Goal: Task Accomplishment & Management: Manage account settings

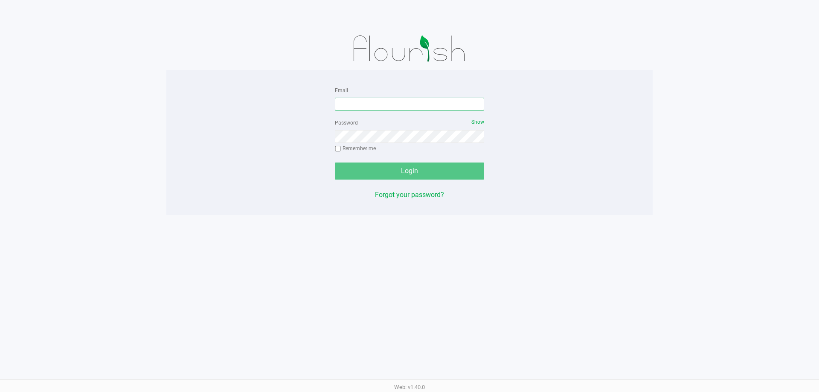
click at [416, 106] on input "Email" at bounding box center [409, 104] width 149 height 13
type input "[EMAIL_ADDRESS][DOMAIN_NAME]"
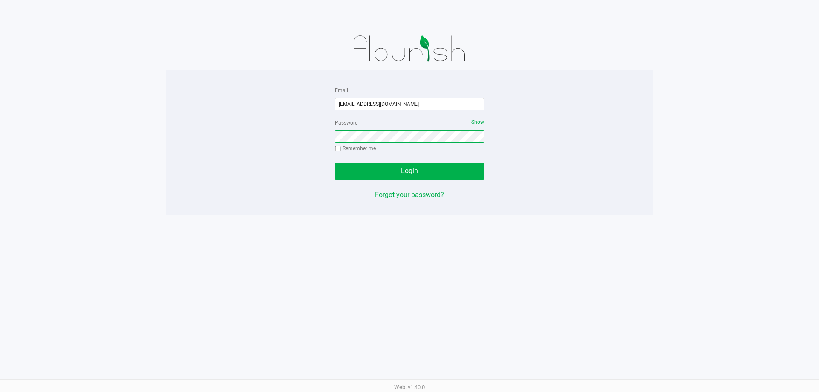
click at [335, 163] on button "Login" at bounding box center [409, 171] width 149 height 17
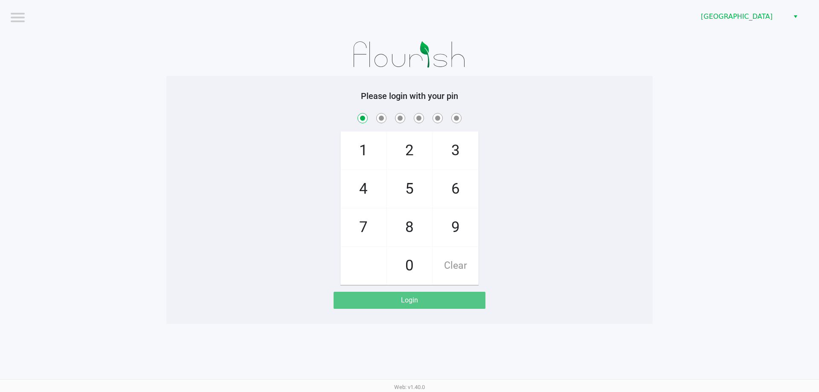
checkbox input "true"
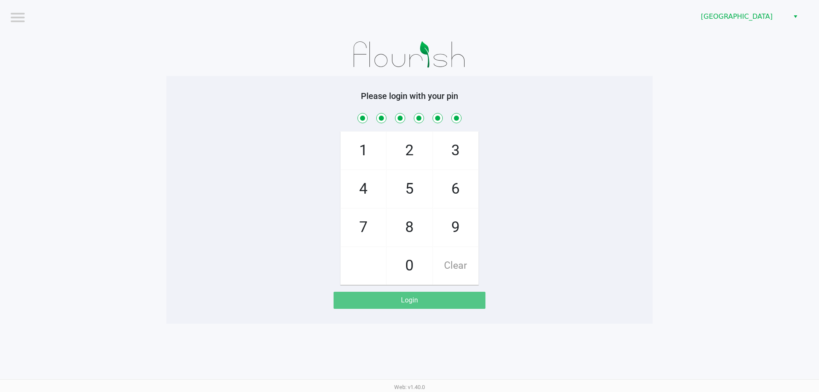
checkbox input "true"
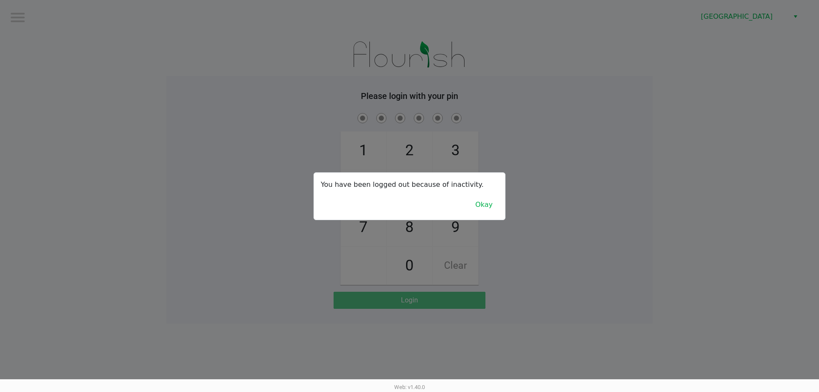
click at [6, 111] on div at bounding box center [409, 196] width 819 height 392
drag, startPoint x: 63, startPoint y: 39, endPoint x: 315, endPoint y: 108, distance: 261.3
click at [315, 108] on div at bounding box center [409, 196] width 819 height 392
click at [481, 201] on button "Okay" at bounding box center [484, 205] width 29 height 16
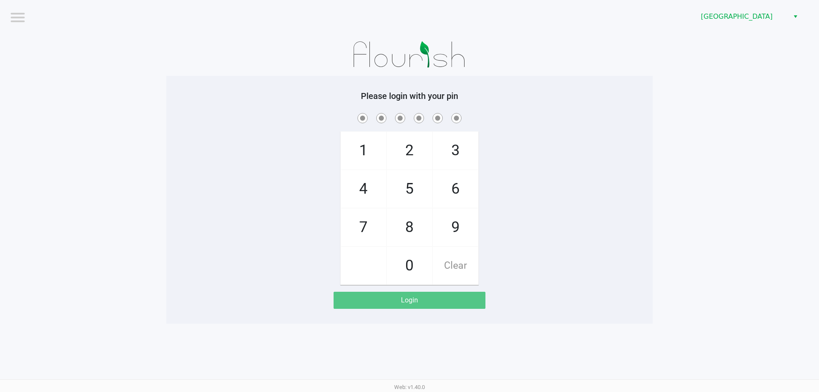
click at [458, 147] on span "3" at bounding box center [455, 151] width 45 height 38
checkbox input "true"
click at [415, 223] on span "8" at bounding box center [409, 228] width 45 height 38
checkbox input "true"
click at [458, 191] on span "6" at bounding box center [455, 189] width 45 height 38
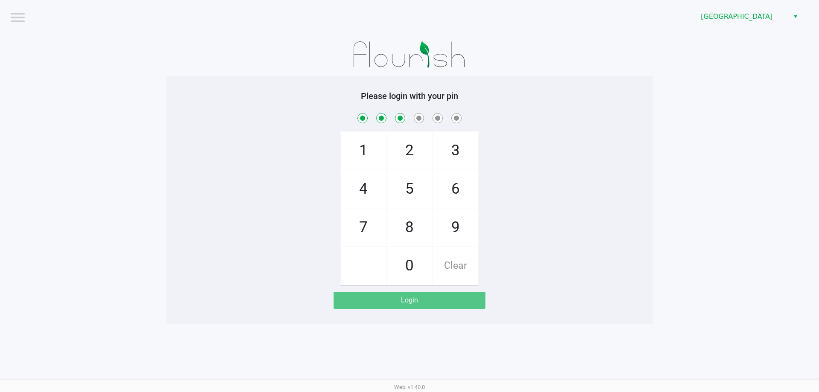
checkbox input "true"
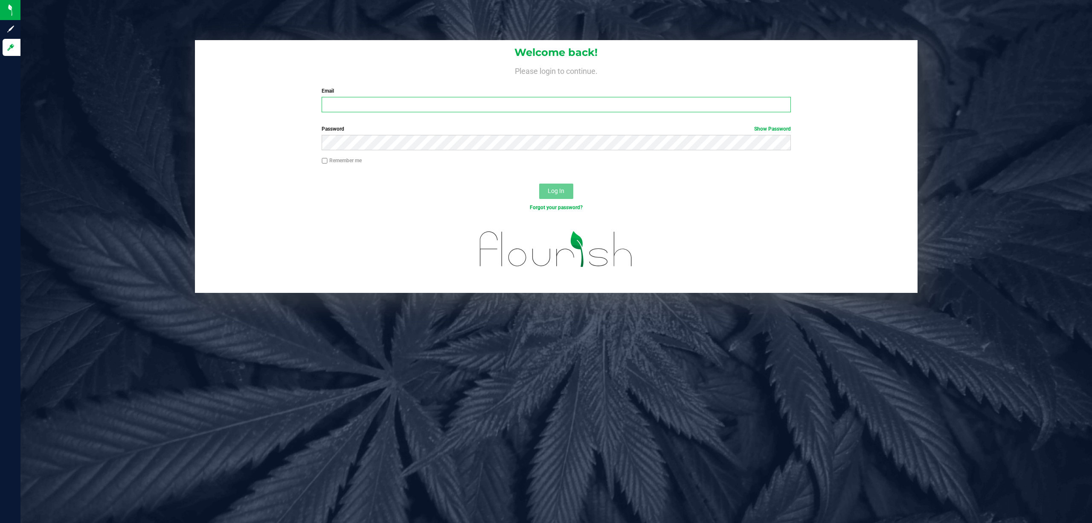
click at [454, 107] on input "Email" at bounding box center [556, 104] width 469 height 15
type input "[EMAIL_ADDRESS][DOMAIN_NAME]"
click at [539, 183] on button "Log In" at bounding box center [556, 190] width 34 height 15
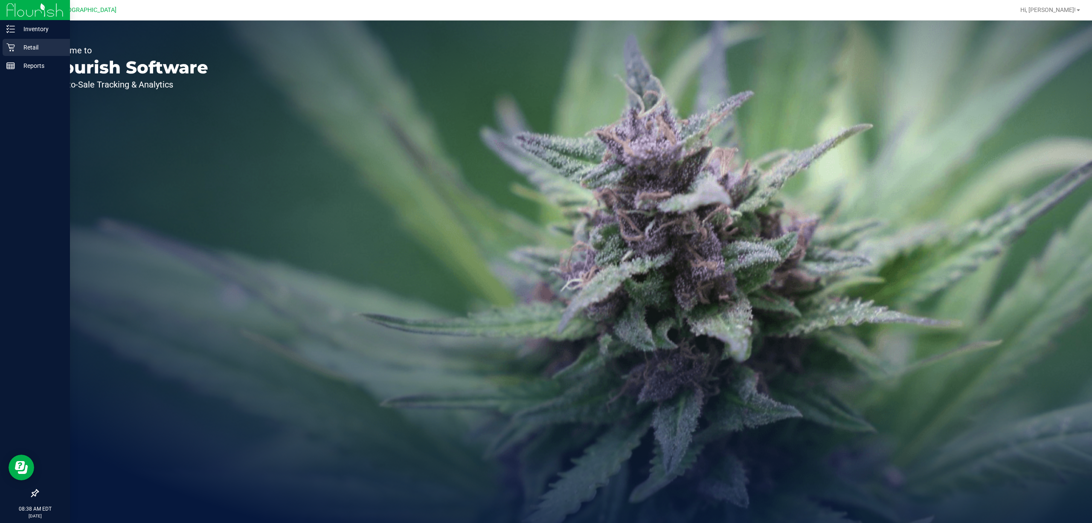
click at [38, 53] on div "Retail" at bounding box center [36, 47] width 67 height 17
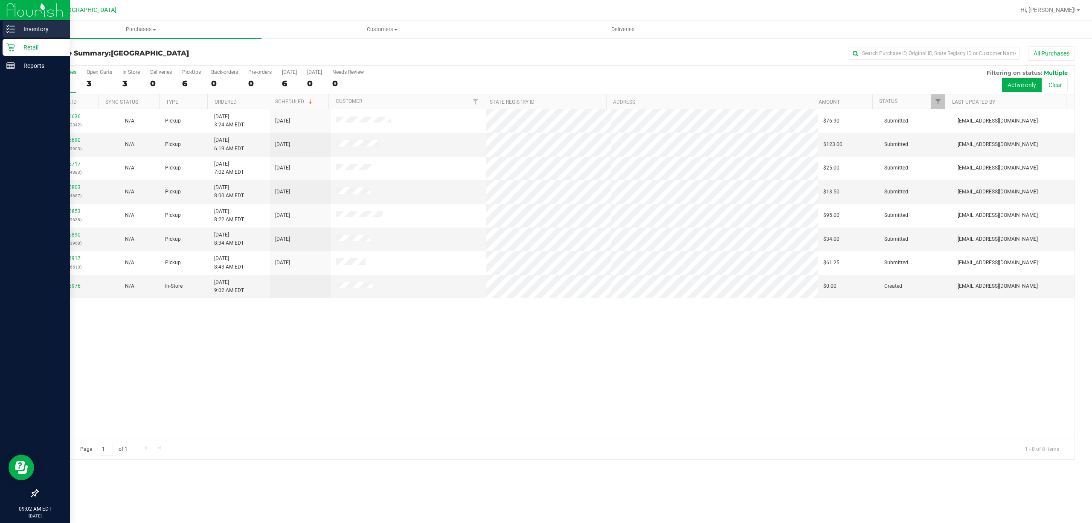
click at [36, 26] on p "Inventory" at bounding box center [40, 29] width 51 height 10
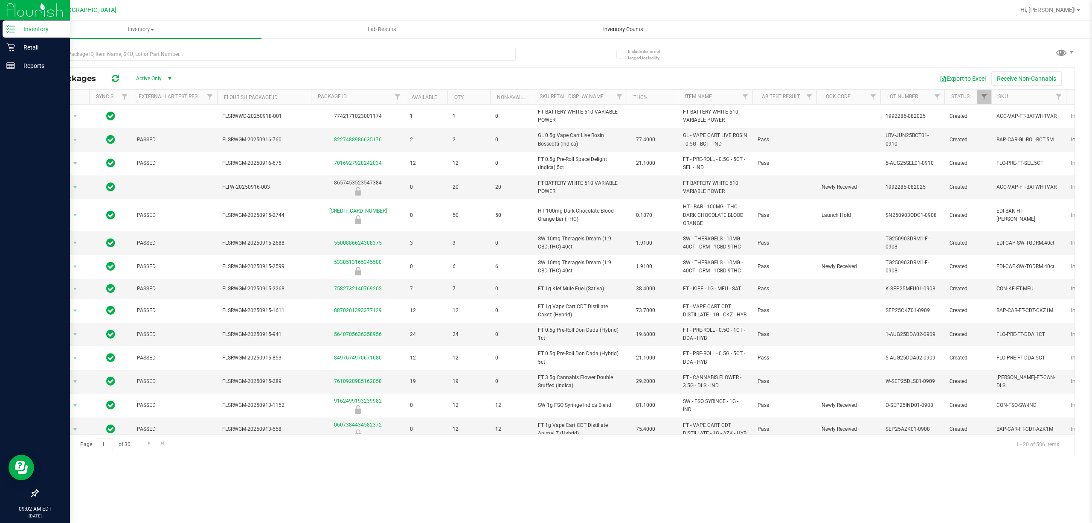
click at [610, 28] on span "Inventory Counts" at bounding box center [623, 30] width 63 height 8
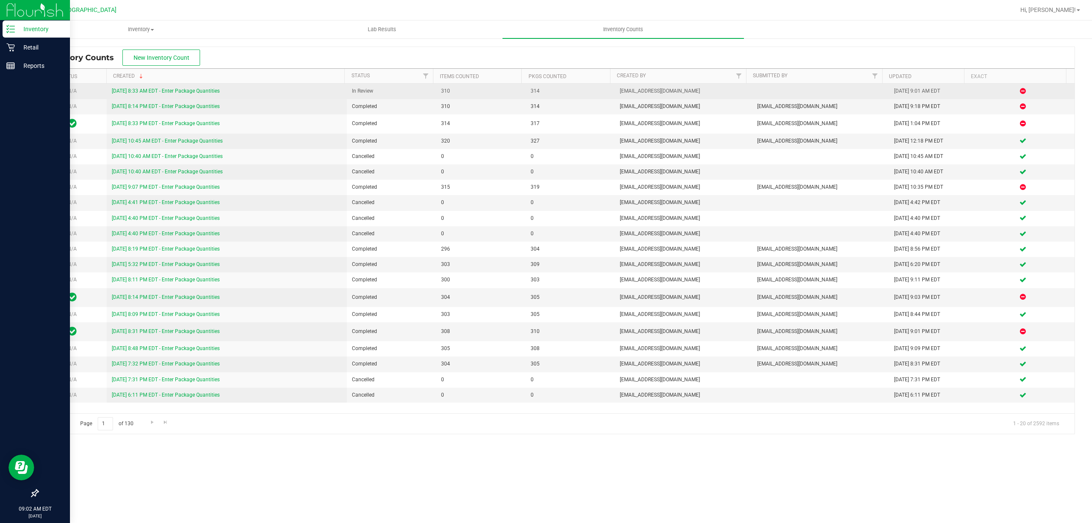
click at [170, 92] on link "9/26/25 8:33 AM EDT - Enter Package Quantities" at bounding box center [166, 91] width 108 height 6
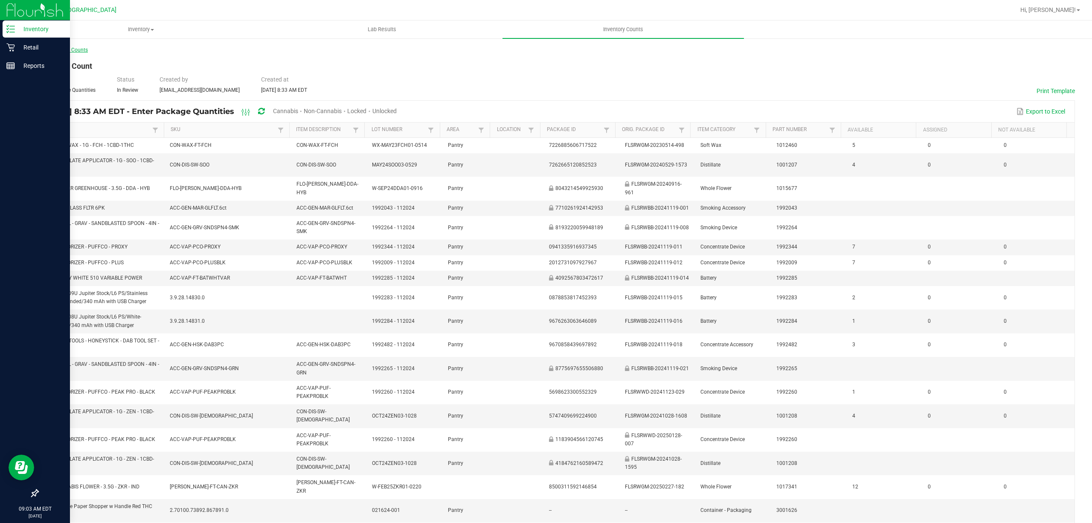
click at [72, 49] on link "< All Inventory Counts" at bounding box center [63, 50] width 50 height 6
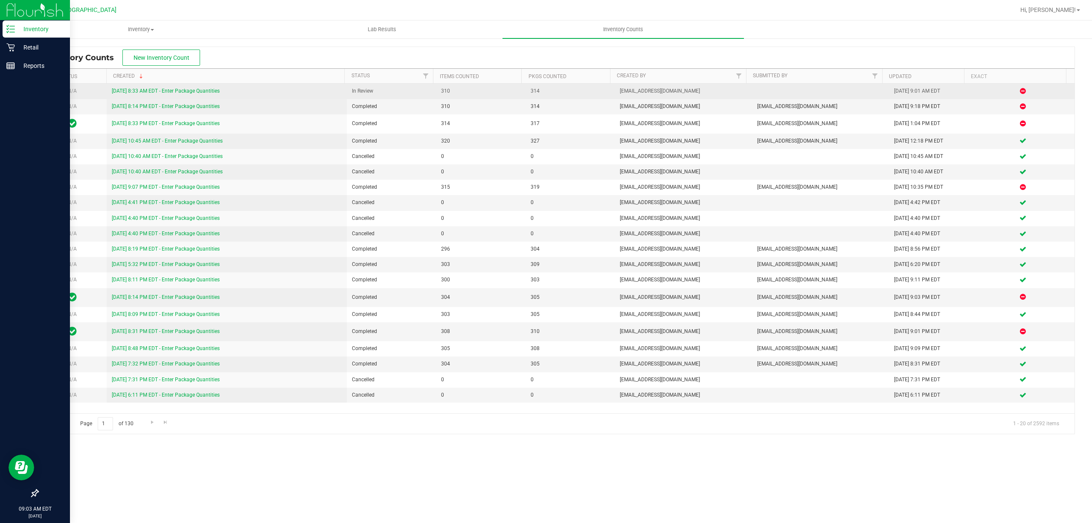
click at [215, 92] on link "9/26/25 8:33 AM EDT - Enter Package Quantities" at bounding box center [166, 91] width 108 height 6
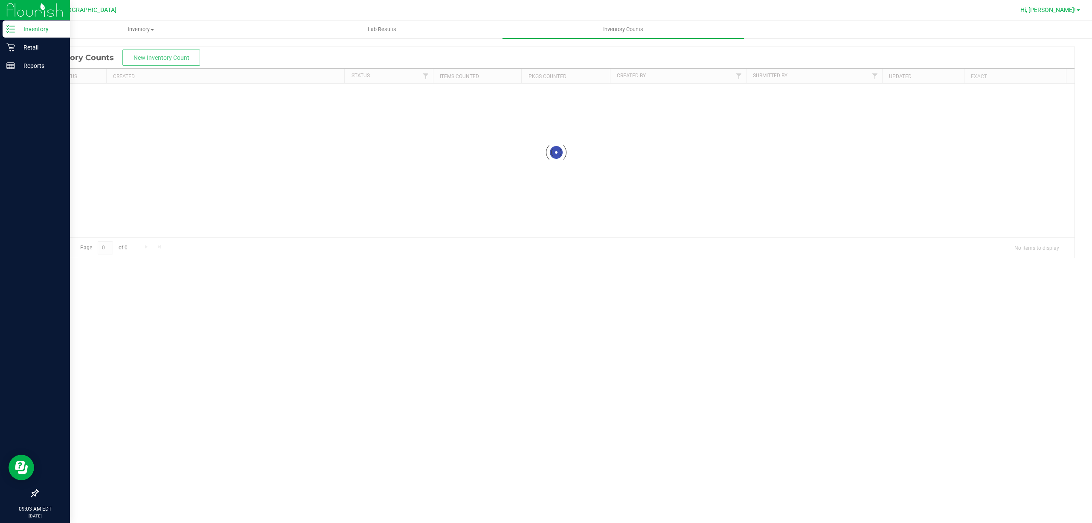
click at [1070, 11] on span "Hi, Andrew!" at bounding box center [1047, 9] width 55 height 7
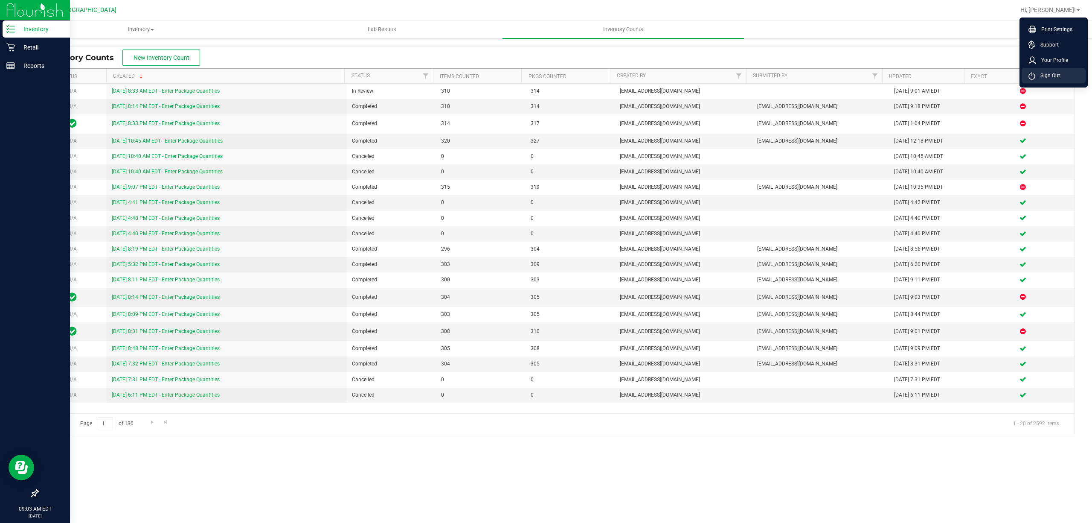
click at [1055, 74] on span "Sign Out" at bounding box center [1047, 75] width 25 height 9
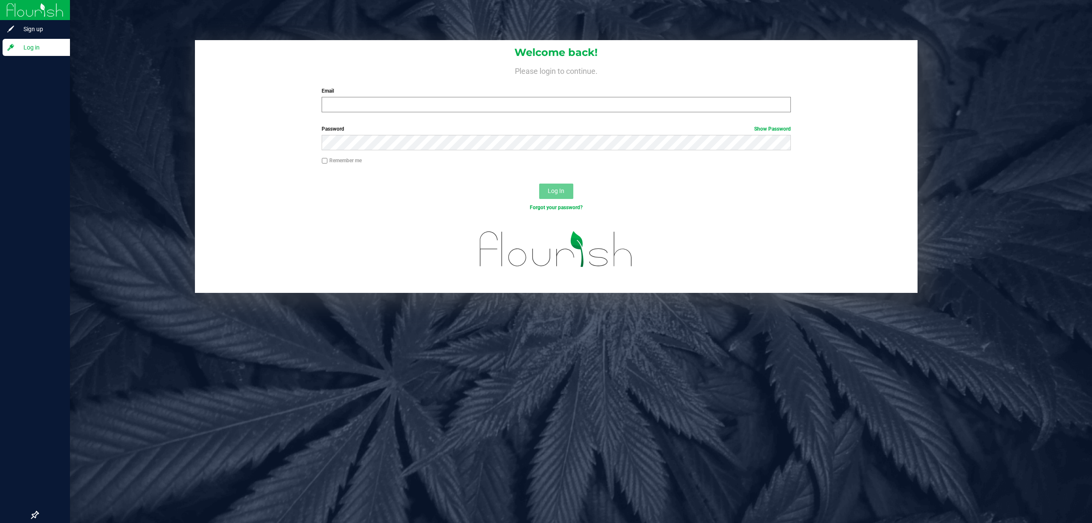
drag, startPoint x: 512, startPoint y: 94, endPoint x: 513, endPoint y: 99, distance: 5.6
click at [512, 97] on div "Email Required Please format your email correctly." at bounding box center [556, 99] width 482 height 25
click at [514, 100] on input "Email" at bounding box center [556, 104] width 469 height 15
type input "mstephens@liveparallel.com"
click at [539, 183] on button "Log In" at bounding box center [556, 190] width 34 height 15
